Goal: Find specific page/section: Find specific page/section

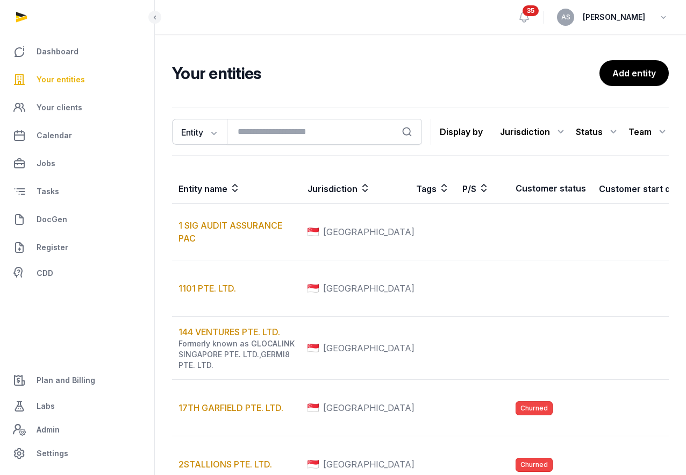
click at [78, 76] on span "Your entities" at bounding box center [61, 79] width 48 height 13
click at [250, 137] on input "search" at bounding box center [324, 132] width 195 height 26
click at [250, 135] on input "search" at bounding box center [324, 132] width 195 height 26
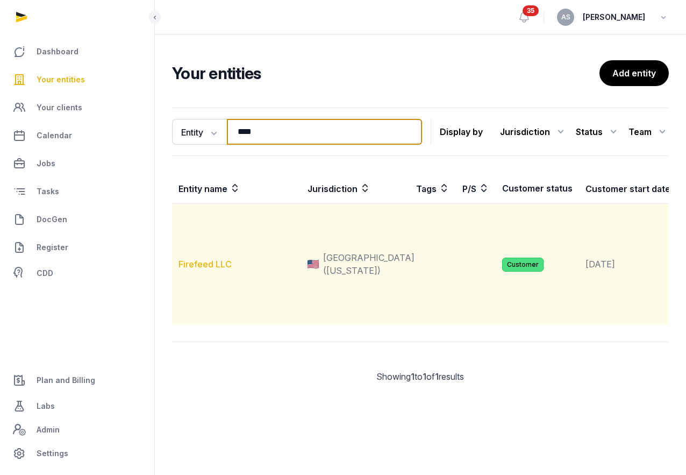
type input "****"
click at [214, 269] on link "Firefeed LLC" at bounding box center [205, 264] width 53 height 11
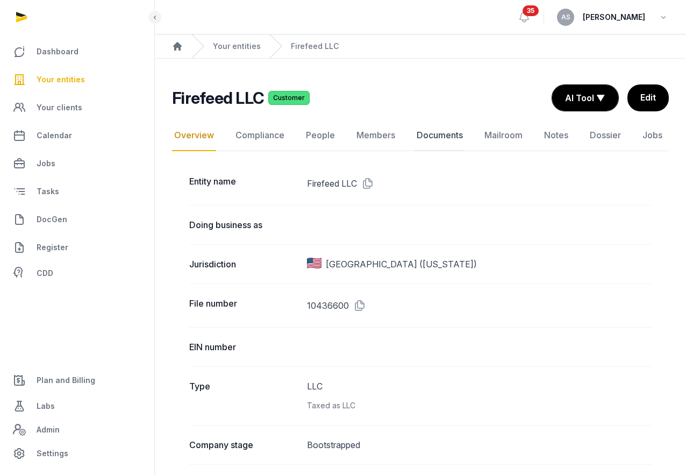
click at [437, 135] on link "Documents" at bounding box center [440, 135] width 51 height 31
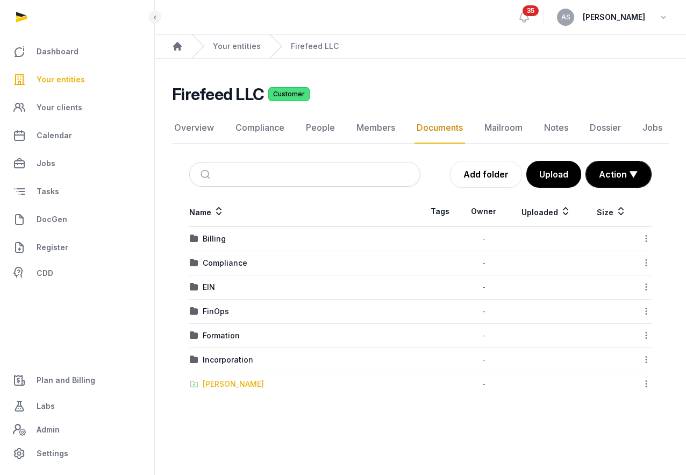
click at [225, 379] on div "[PERSON_NAME]" at bounding box center [233, 384] width 61 height 11
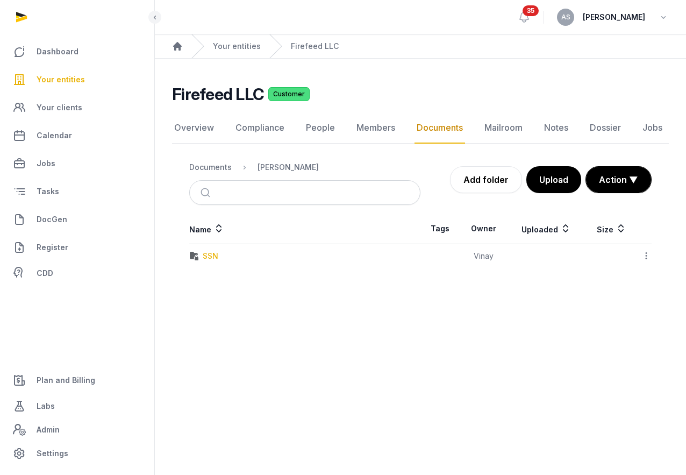
click at [218, 252] on div "SSN" at bounding box center [211, 256] width 16 height 11
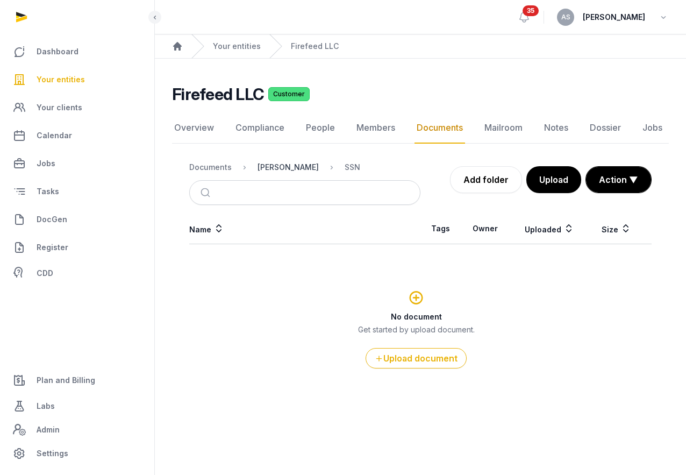
click at [271, 165] on div "[PERSON_NAME]" at bounding box center [288, 167] width 61 height 11
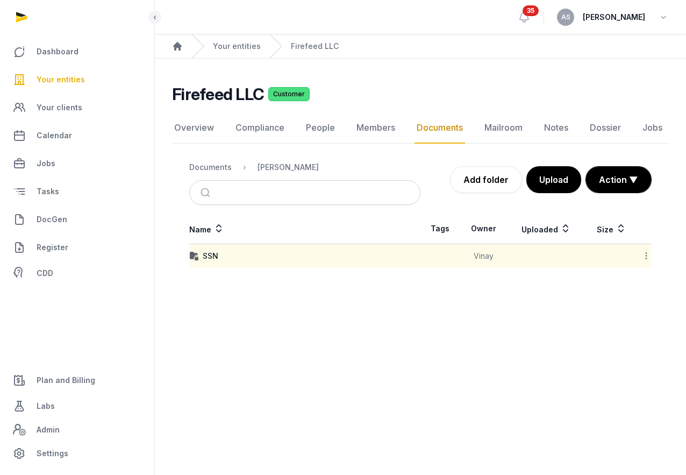
click at [79, 77] on span "Your entities" at bounding box center [61, 79] width 48 height 13
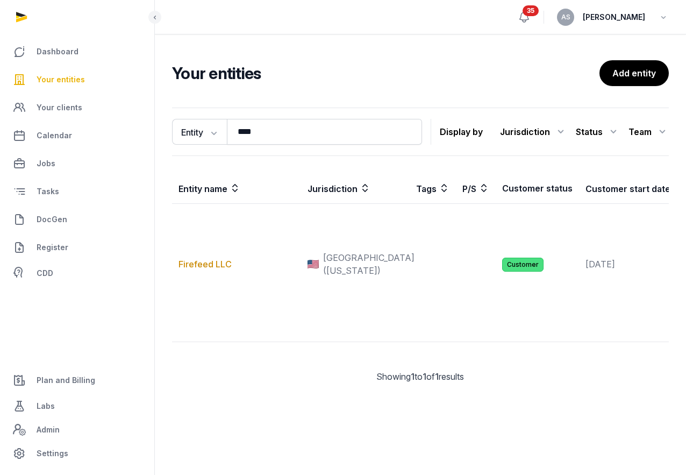
click at [531, 18] on icon at bounding box center [524, 17] width 13 height 13
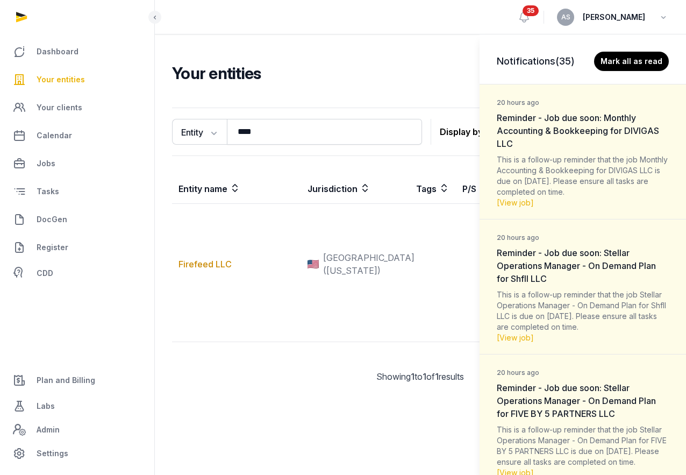
click at [680, 78] on div "Notifications (35) Mark all as read" at bounding box center [583, 56] width 206 height 45
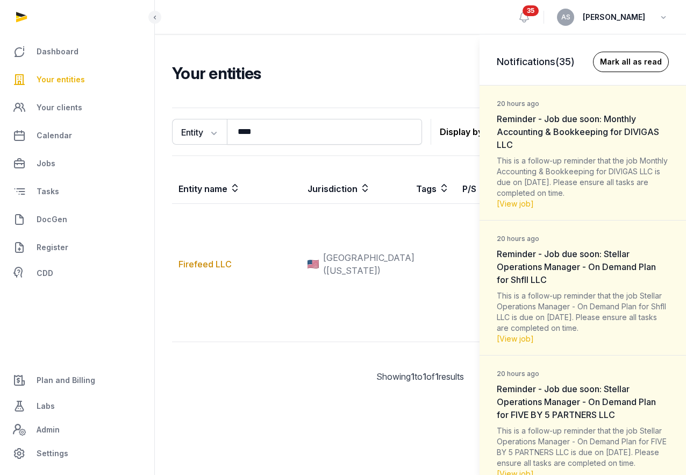
click at [638, 61] on button "Mark all as read" at bounding box center [631, 62] width 76 height 20
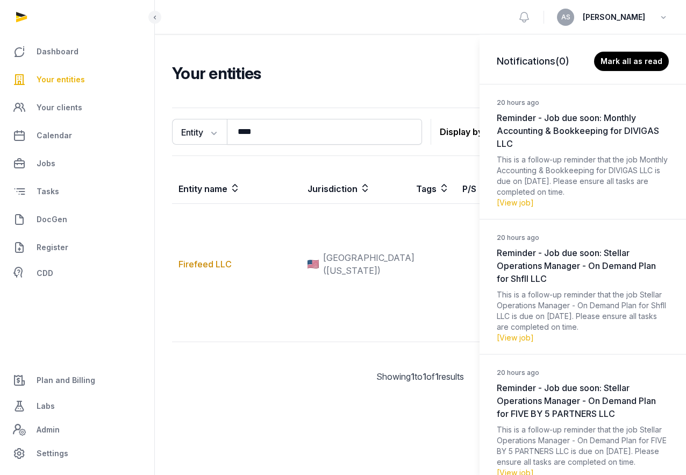
click at [539, 11] on div "Notifications (0) [PERSON_NAME] all as read 20 hours ago Reminder - Job due soo…" at bounding box center [343, 237] width 686 height 475
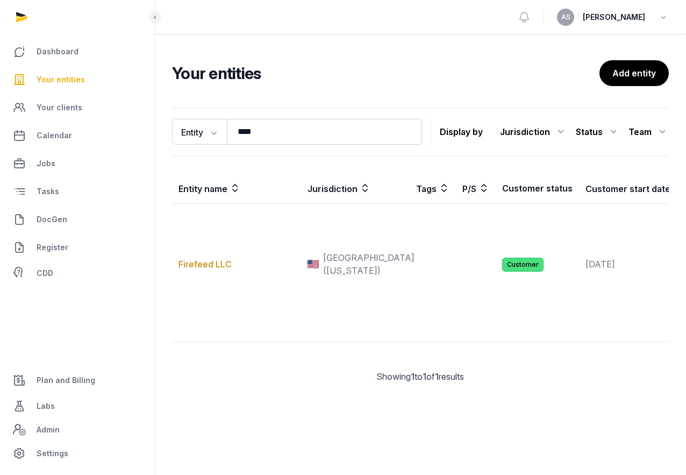
click at [67, 81] on span "Your entities" at bounding box center [61, 79] width 48 height 13
